Goal: Task Accomplishment & Management: Manage account settings

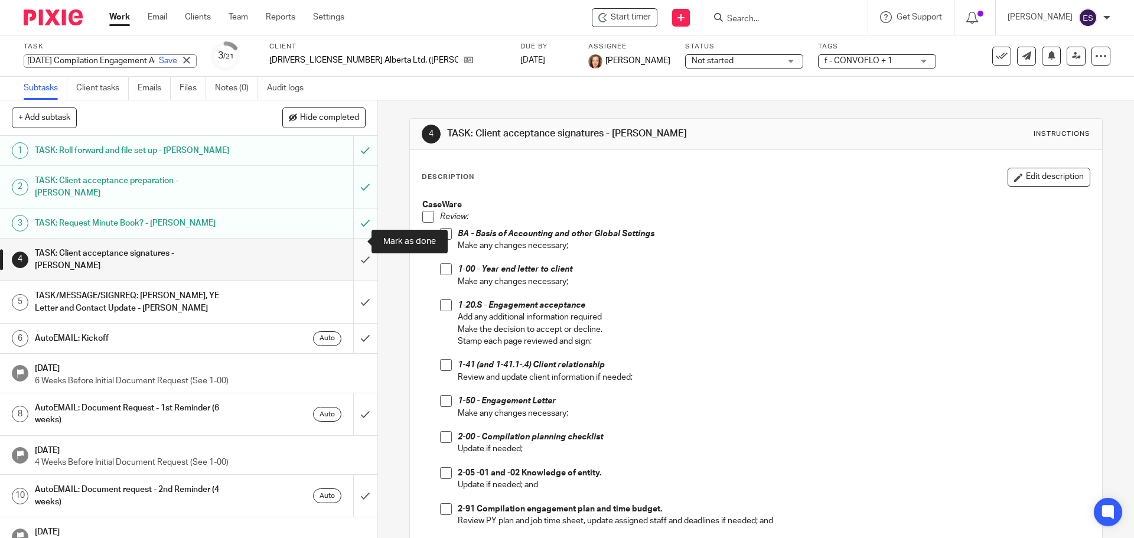
click at [352, 239] on input "submit" at bounding box center [188, 260] width 377 height 42
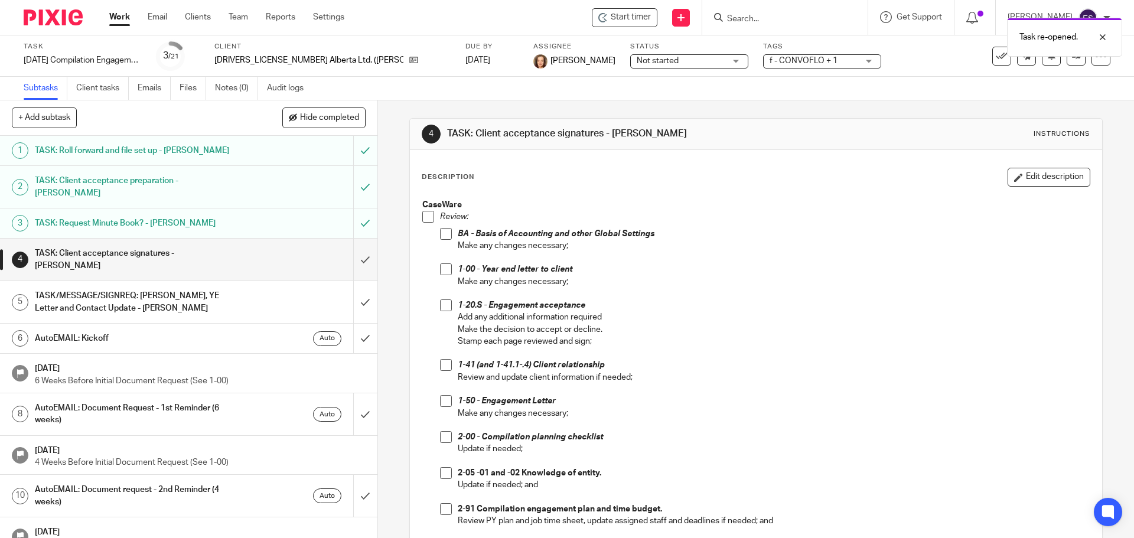
click at [120, 17] on link "Work" at bounding box center [119, 17] width 21 height 12
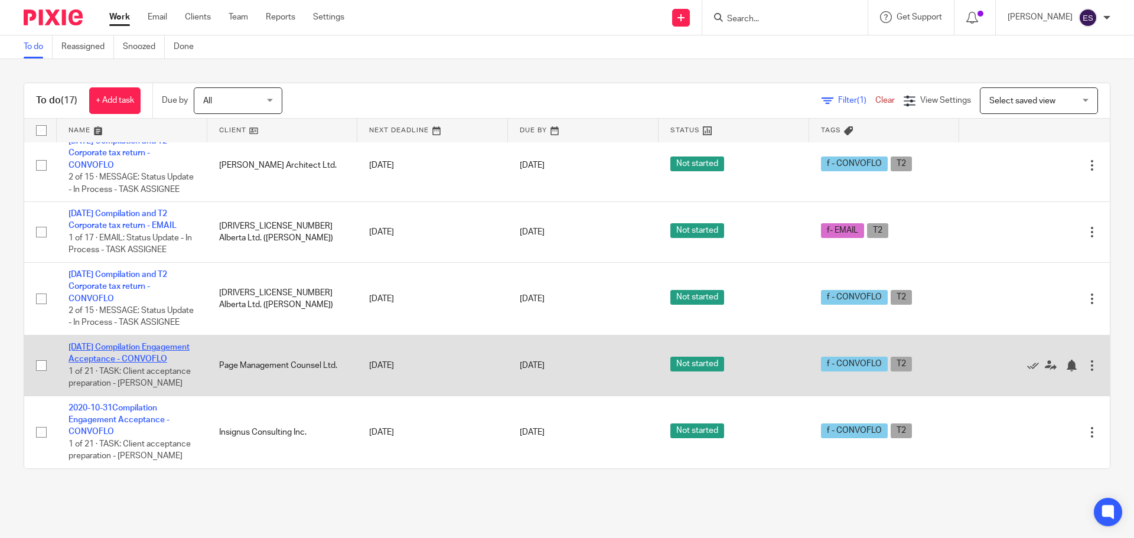
scroll to position [947, 0]
click at [120, 343] on link "[DATE] Compilation Engagement Acceptance - CONVOFLO" at bounding box center [128, 353] width 121 height 20
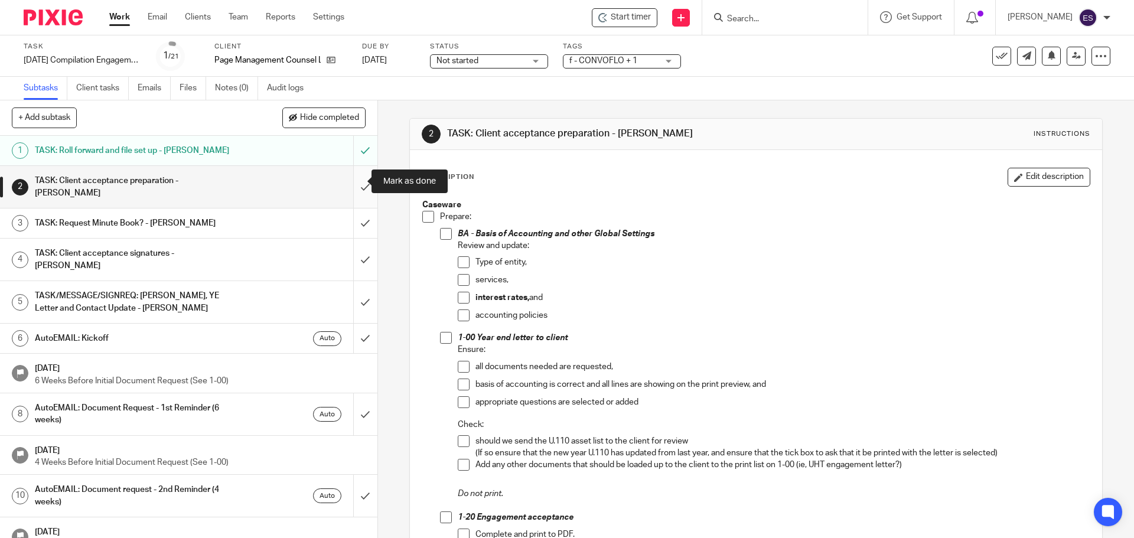
click at [355, 179] on input "submit" at bounding box center [188, 187] width 377 height 42
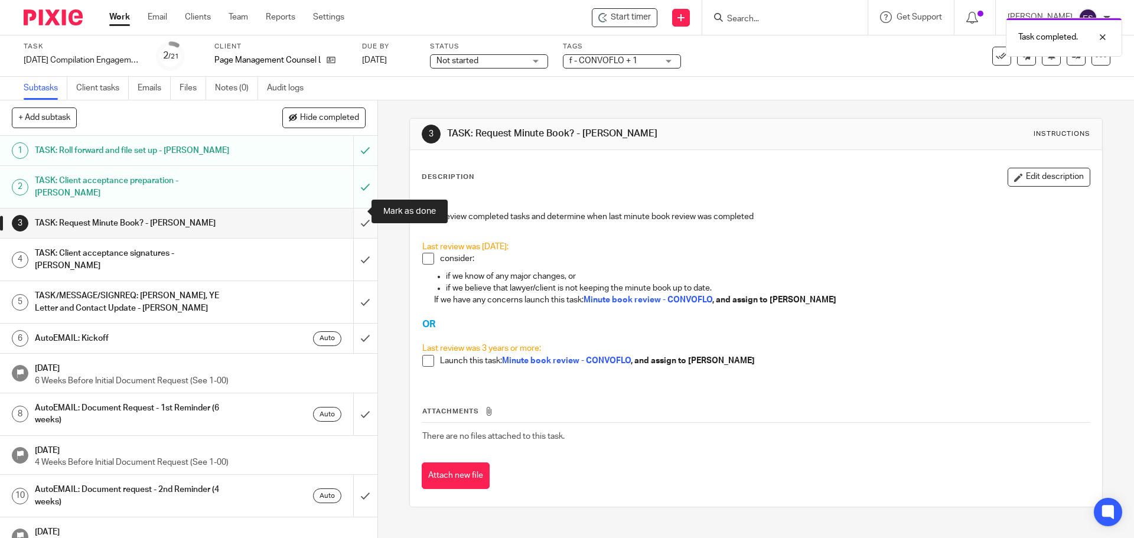
click at [352, 208] on input "submit" at bounding box center [188, 223] width 377 height 30
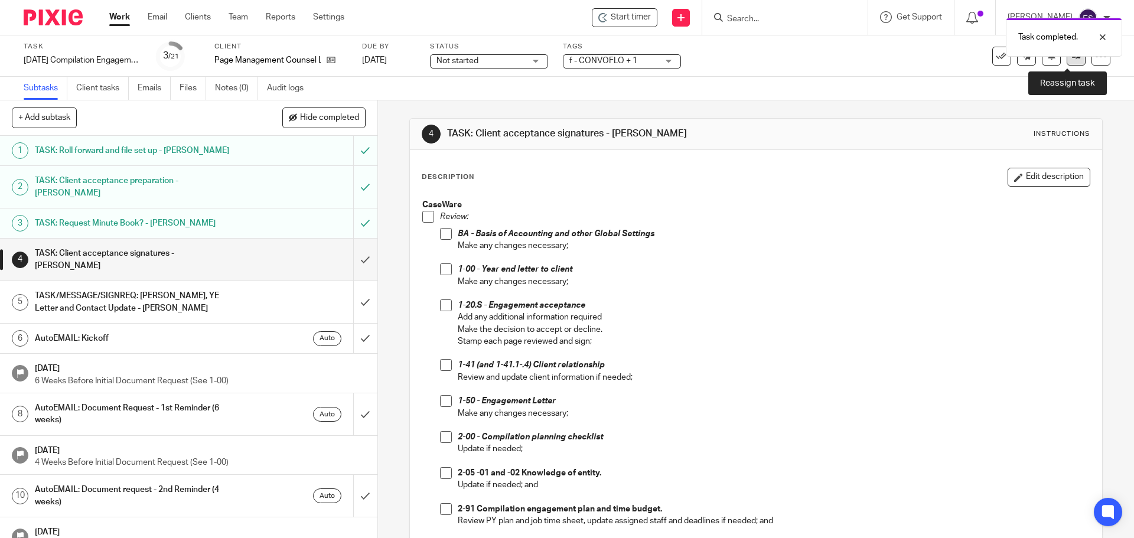
click at [1066, 62] on link at bounding box center [1075, 56] width 19 height 19
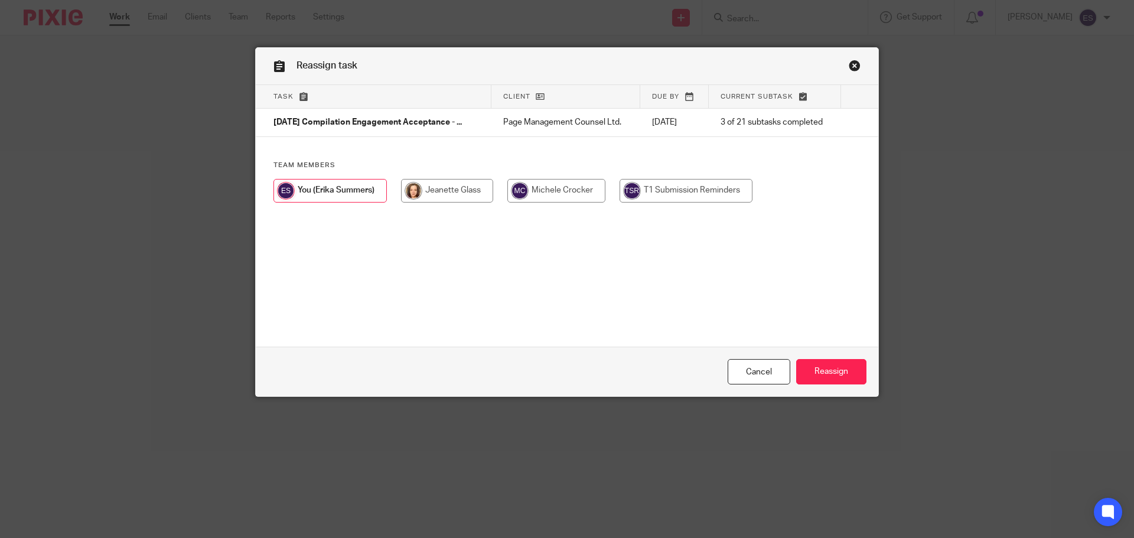
click at [422, 185] on input "radio" at bounding box center [447, 191] width 92 height 24
radio input "true"
click at [822, 375] on input "Reassign" at bounding box center [831, 371] width 70 height 25
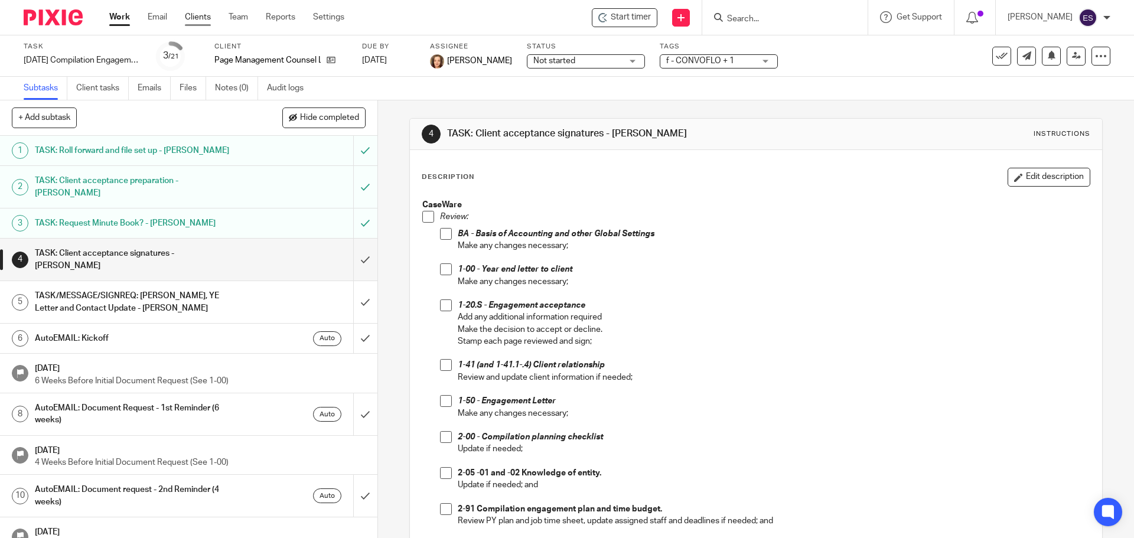
click at [187, 14] on link "Clients" at bounding box center [198, 17] width 26 height 12
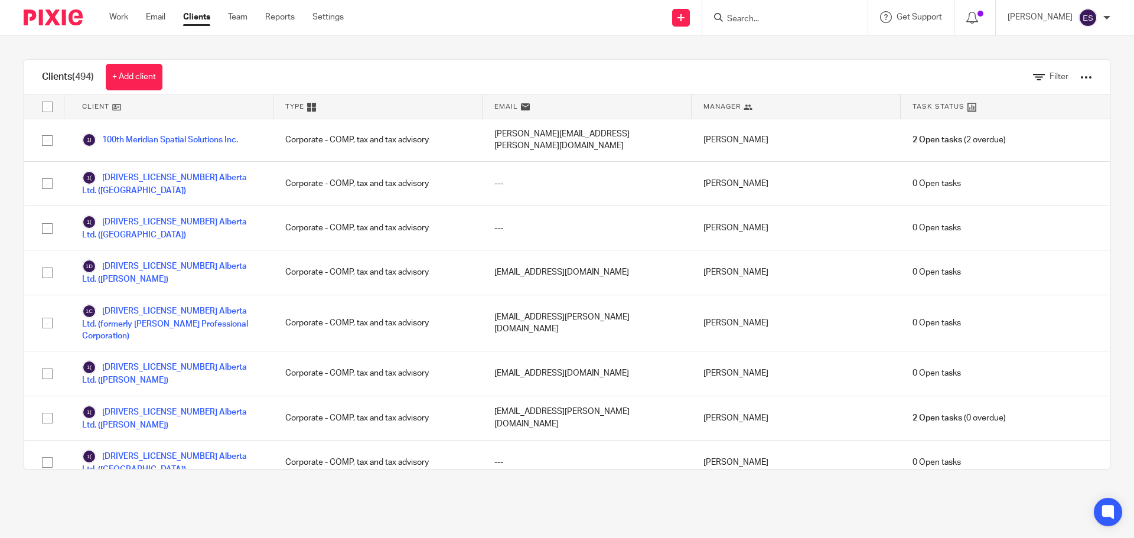
click at [748, 21] on input "Search" at bounding box center [779, 19] width 106 height 11
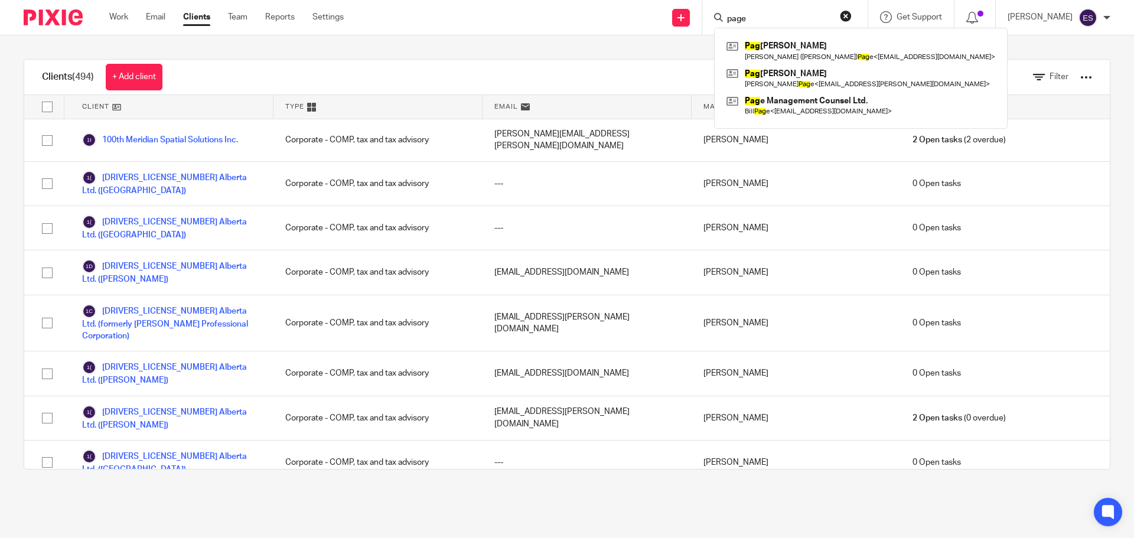
type input "page"
click button "submit" at bounding box center [0, 0] width 0 height 0
click at [796, 104] on link at bounding box center [860, 105] width 275 height 27
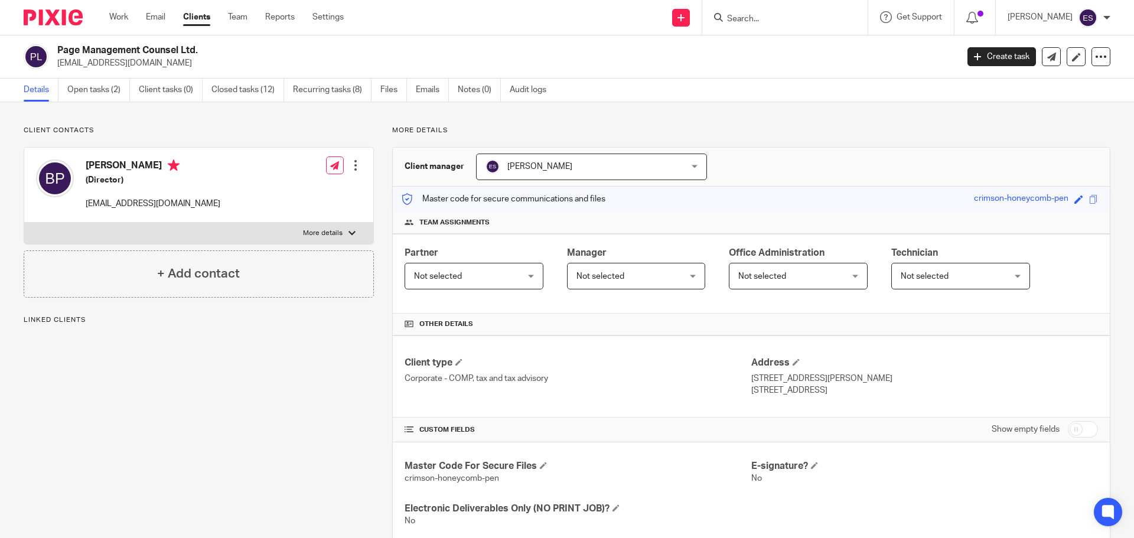
click at [86, 93] on link "Open tasks (2)" at bounding box center [98, 90] width 63 height 23
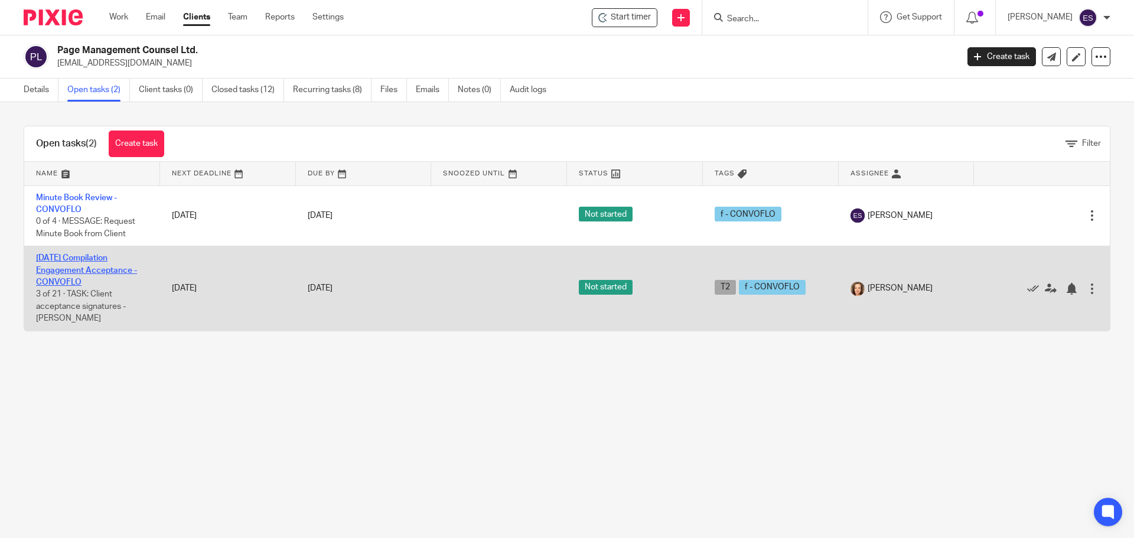
click at [68, 262] on link "[DATE] Compilation Engagement Acceptance - CONVOFLO" at bounding box center [86, 270] width 101 height 32
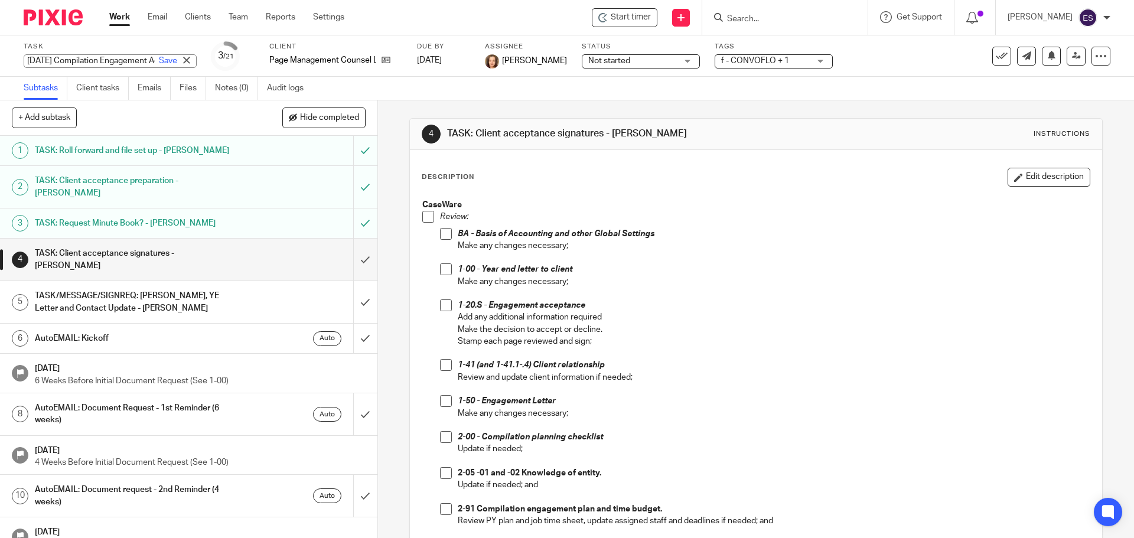
click at [61, 56] on div "2025-10-31 Compilation Engagement Acceptance - CONVOFLO Save 2025-10-31 Compila…" at bounding box center [110, 61] width 173 height 14
click at [53, 57] on input "[DATE] Compilation Engagement Acceptance - CONVOFLO" at bounding box center [110, 61] width 173 height 14
drag, startPoint x: 27, startPoint y: 58, endPoint x: 251, endPoint y: 70, distance: 224.1
click at [269, 57] on div "Task 2025-10-31 Compilation Engagement Acceptance - CONVOFLO Save 2025-10-31 Co…" at bounding box center [476, 56] width 905 height 28
